Goal: Task Accomplishment & Management: Use online tool/utility

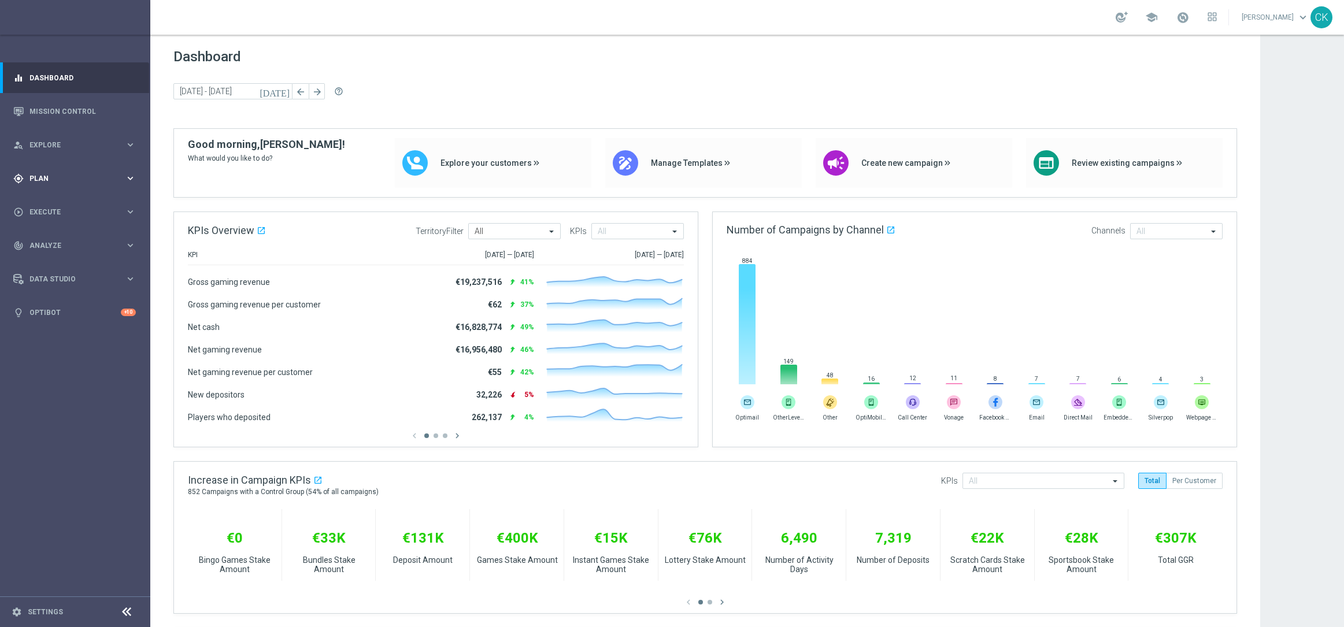
click at [45, 175] on span "Plan" at bounding box center [76, 178] width 95 height 7
click at [56, 231] on span "Templates" at bounding box center [72, 234] width 83 height 7
click at [57, 247] on link "Optimail" at bounding box center [78, 251] width 84 height 9
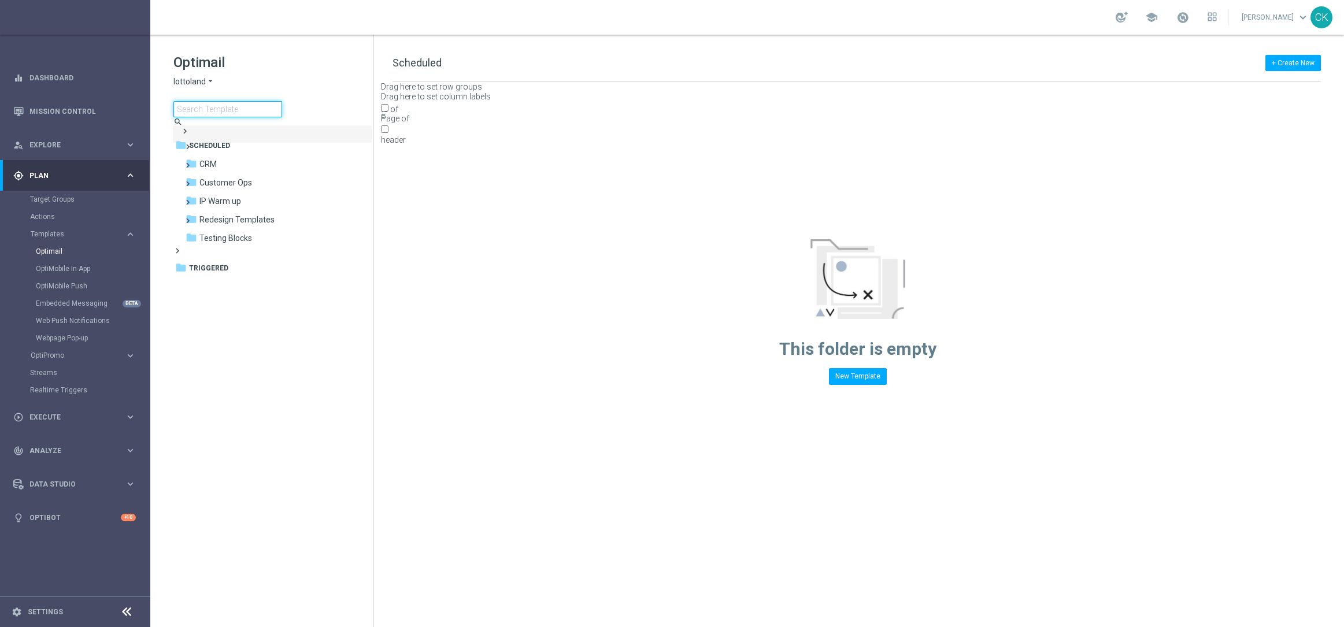
click at [237, 111] on input at bounding box center [227, 109] width 109 height 16
type input "0814"
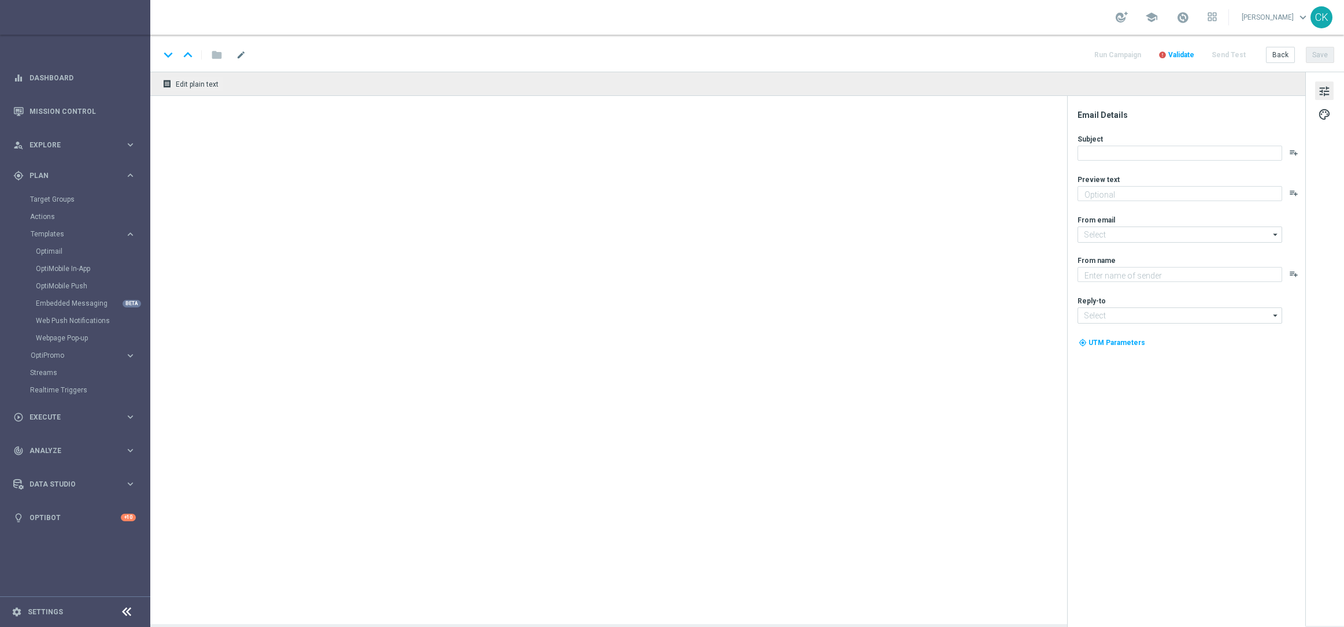
type textarea "Jetzt an der Lottoland-Befragung teilnehmen."
type input "[EMAIL_ADDRESS][DOMAIN_NAME]"
type textarea "Lottoland"
type input "[EMAIL_ADDRESS][DOMAIN_NAME]"
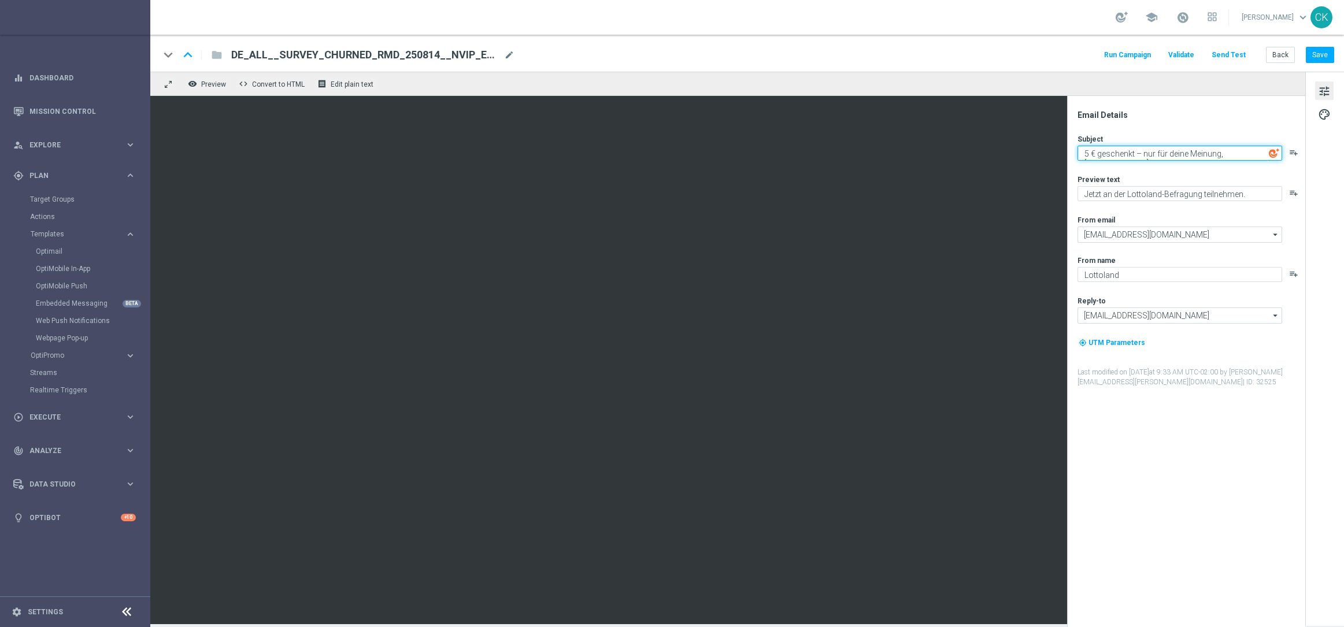
click at [1242, 158] on textarea "5 € geschenkt – nur für deine Meinung, [%FIRST_NAME%]" at bounding box center [1180, 153] width 205 height 15
click at [1321, 55] on button "Save" at bounding box center [1320, 55] width 28 height 16
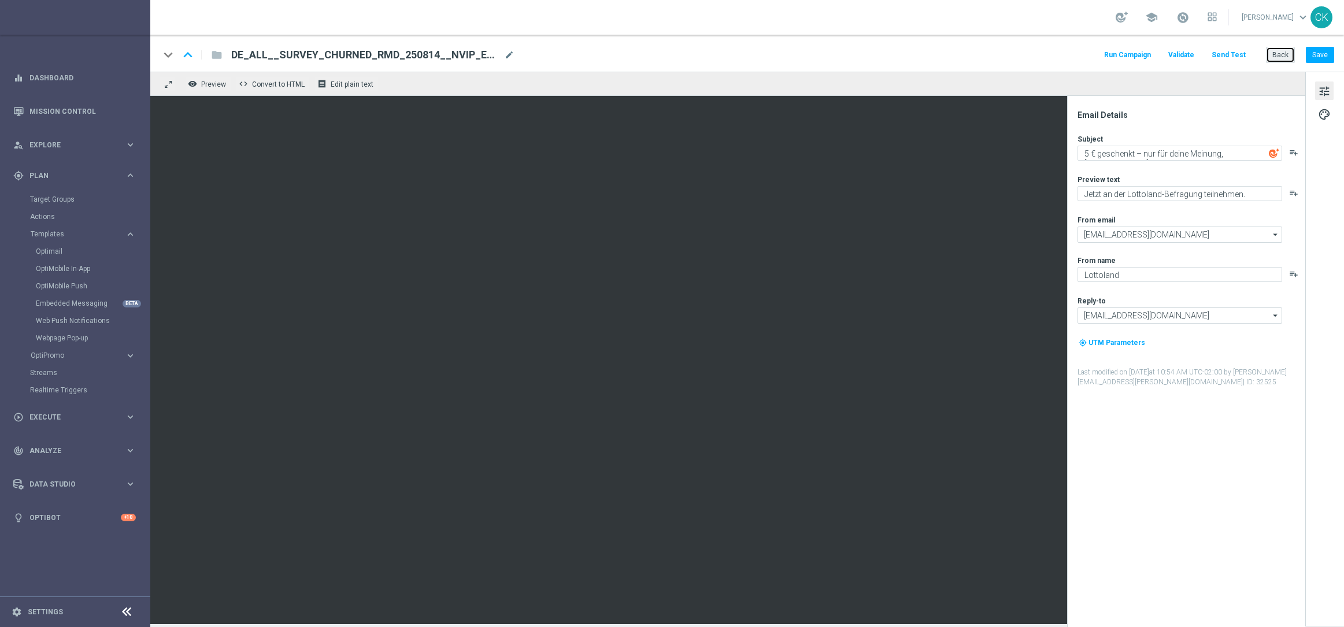
click at [1279, 54] on button "Back" at bounding box center [1280, 55] width 29 height 16
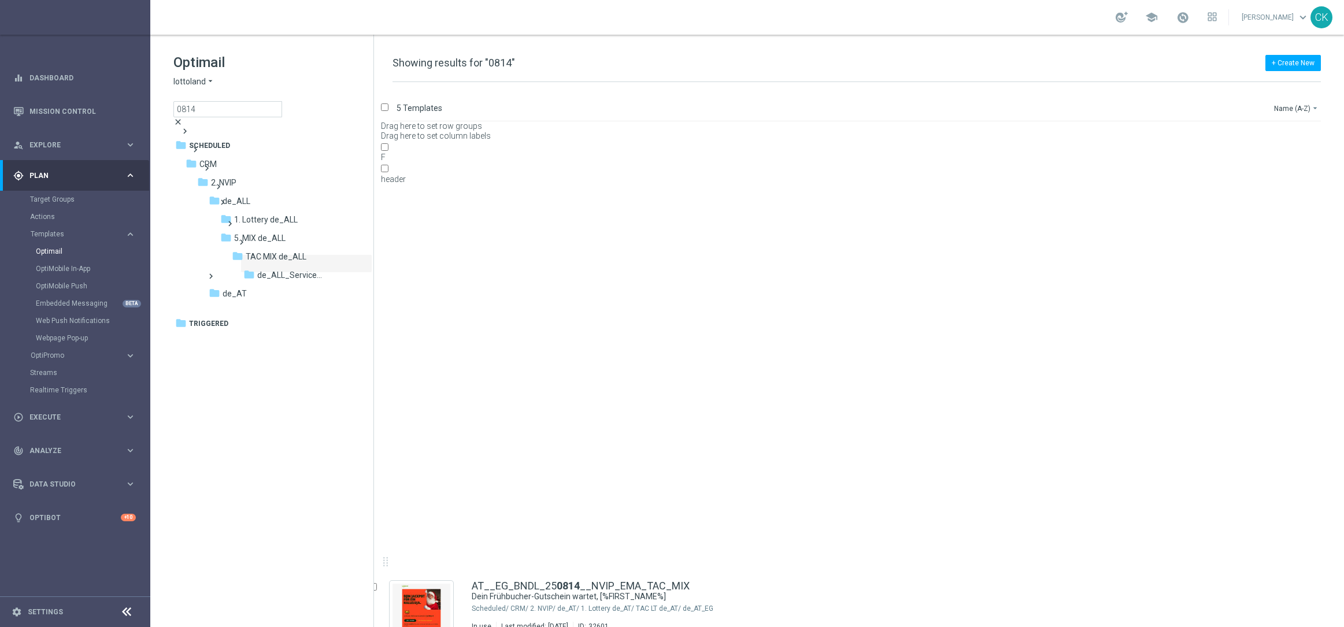
click at [183, 117] on span "close" at bounding box center [177, 121] width 9 height 9
